Goal: Task Accomplishment & Management: Manage account settings

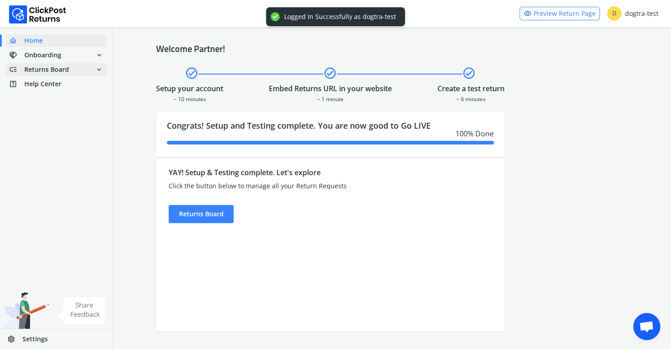
click at [49, 68] on span "Returns Board" at bounding box center [46, 69] width 45 height 9
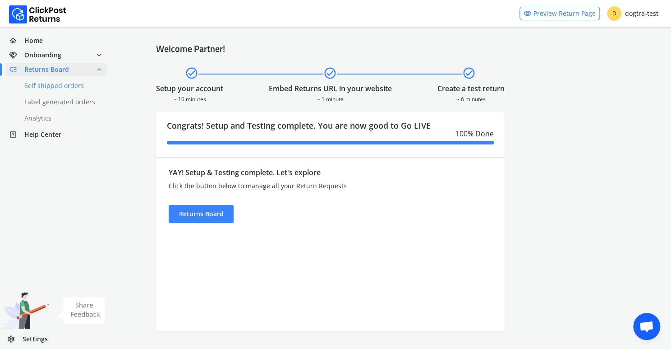
click at [52, 85] on link "done Self shipped orders" at bounding box center [61, 85] width 112 height 13
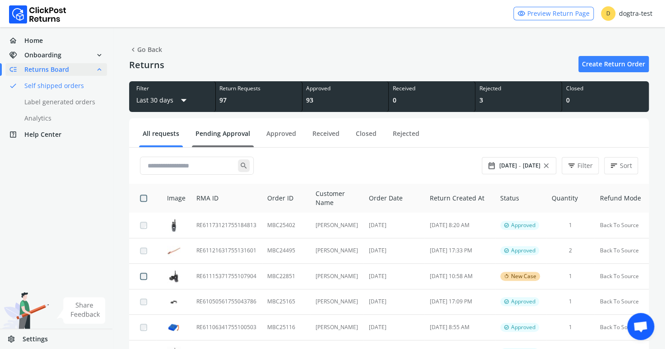
click at [221, 132] on link "Pending Approval" at bounding box center [223, 137] width 62 height 16
